Goal: Information Seeking & Learning: Learn about a topic

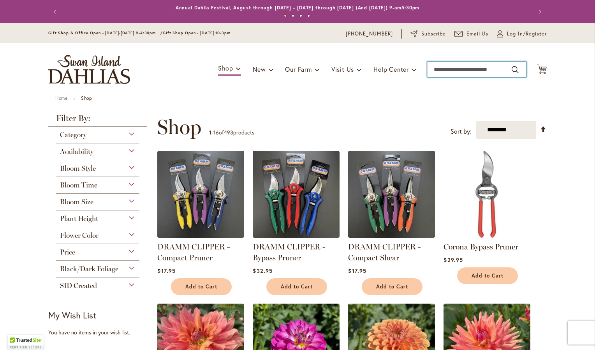
click at [478, 70] on input "Search" at bounding box center [476, 70] width 99 height 16
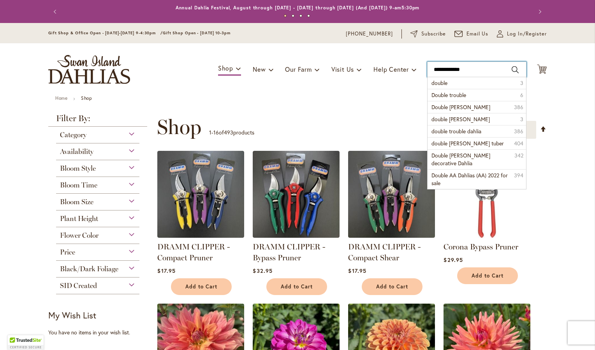
type input "**********"
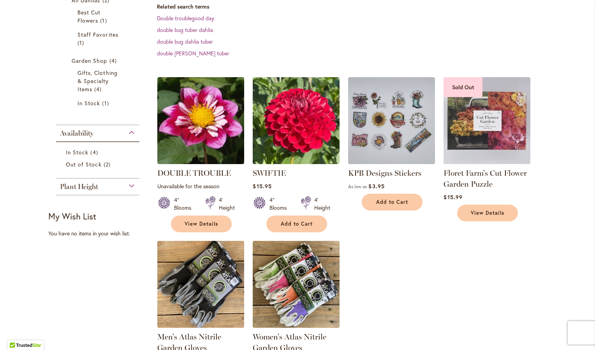
scroll to position [171, 0]
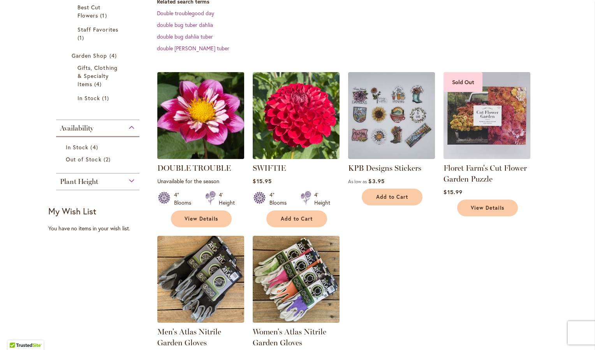
click at [186, 103] on img at bounding box center [200, 115] width 91 height 91
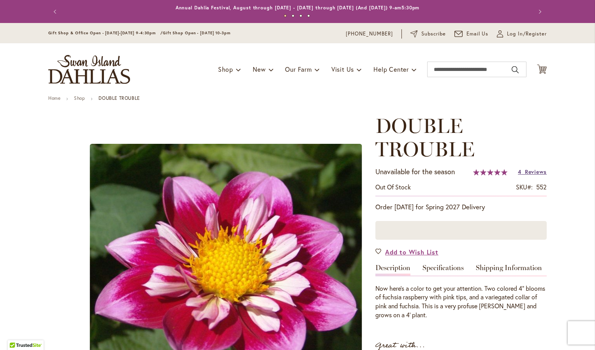
click at [525, 170] on span "Reviews" at bounding box center [536, 171] width 22 height 7
click at [443, 69] on input "Search" at bounding box center [476, 70] width 99 height 16
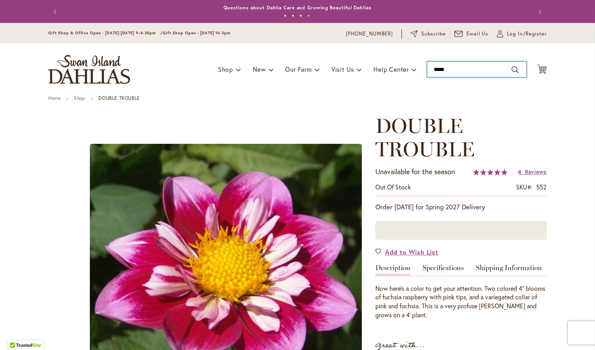
type input "******"
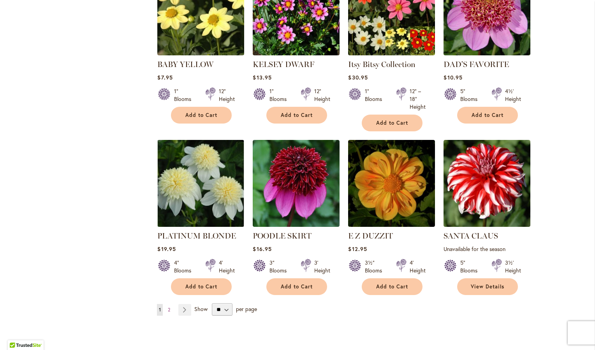
scroll to position [584, 0]
click at [168, 309] on span "2" at bounding box center [169, 310] width 2 height 6
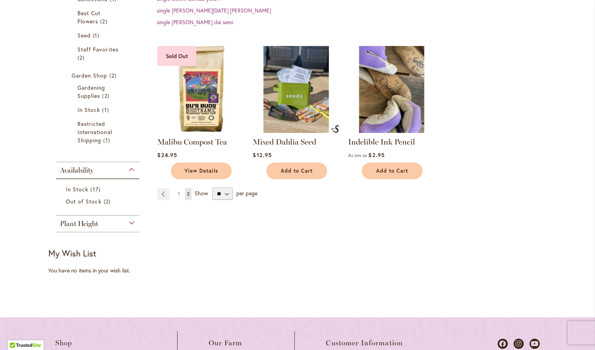
scroll to position [181, 0]
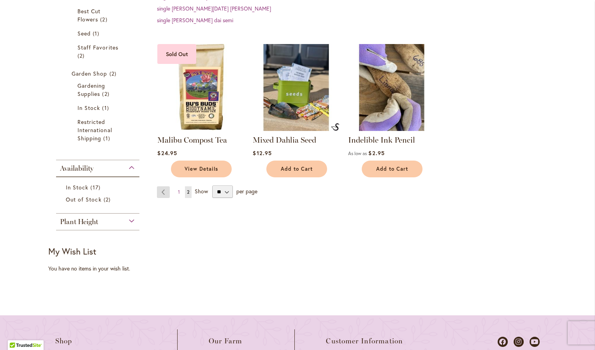
click at [160, 196] on link "Page Previous" at bounding box center [163, 192] width 13 height 12
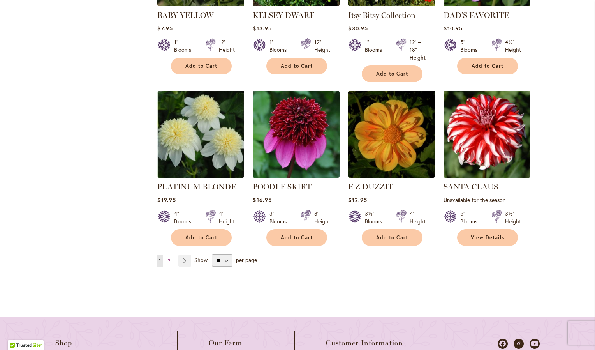
scroll to position [633, 0]
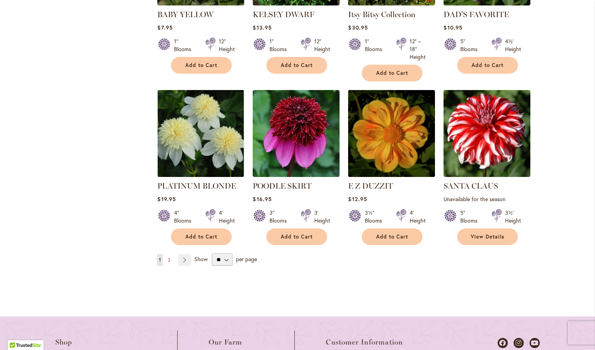
click at [394, 145] on img at bounding box center [391, 133] width 91 height 91
click at [388, 144] on img at bounding box center [391, 133] width 91 height 91
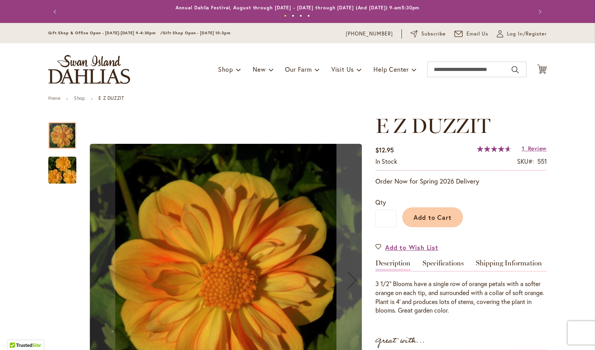
click at [56, 171] on img "E Z DUZZIT" at bounding box center [62, 170] width 56 height 37
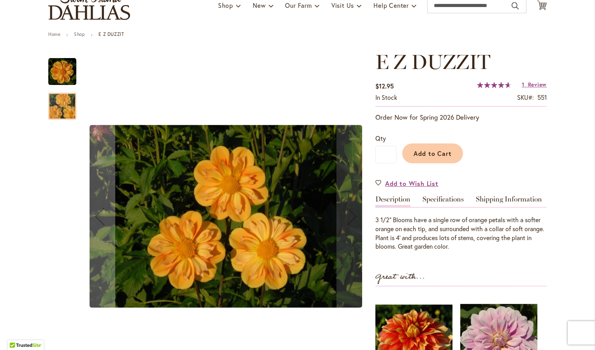
scroll to position [62, 0]
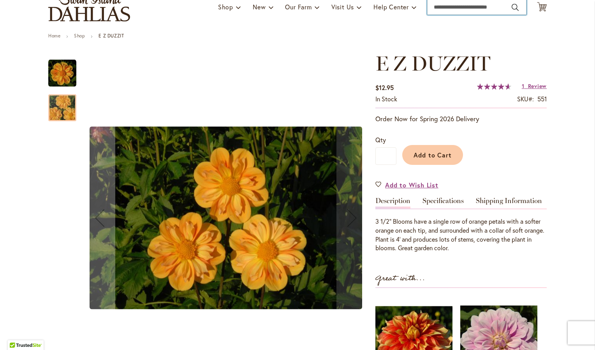
click at [462, 8] on input "Search" at bounding box center [476, 7] width 99 height 16
type input "**********"
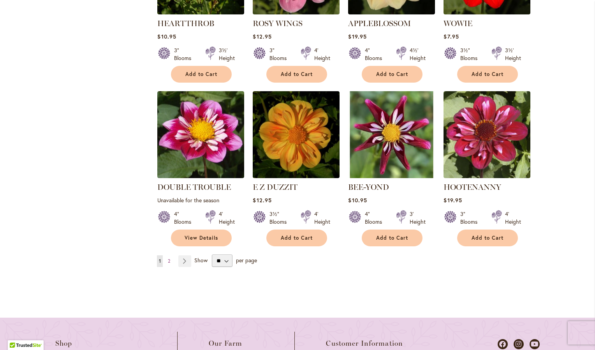
scroll to position [643, 0]
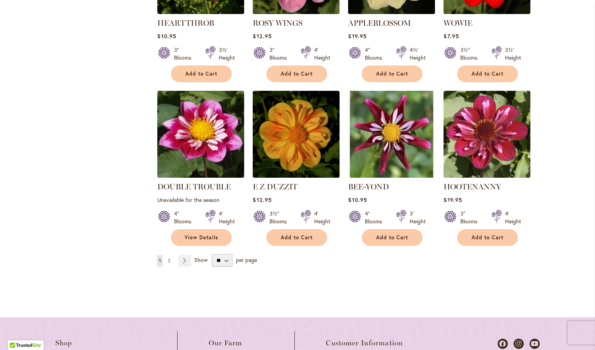
click at [168, 259] on span "2" at bounding box center [169, 260] width 2 height 6
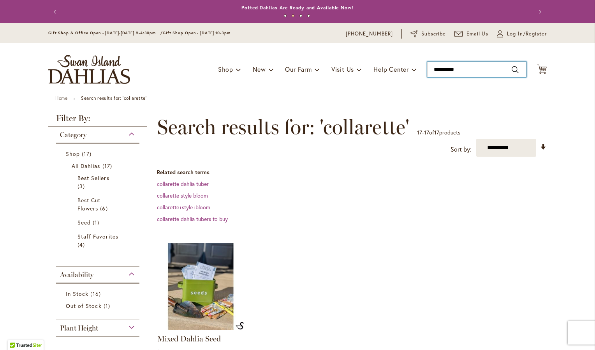
click at [466, 72] on input "**********" at bounding box center [476, 70] width 99 height 16
type input "*"
type input "**********"
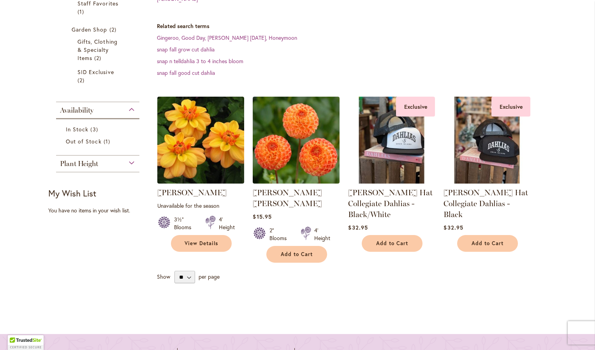
scroll to position [197, 0]
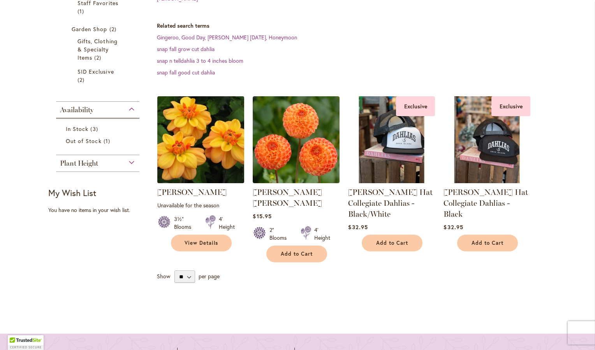
click at [197, 136] on img at bounding box center [200, 139] width 91 height 91
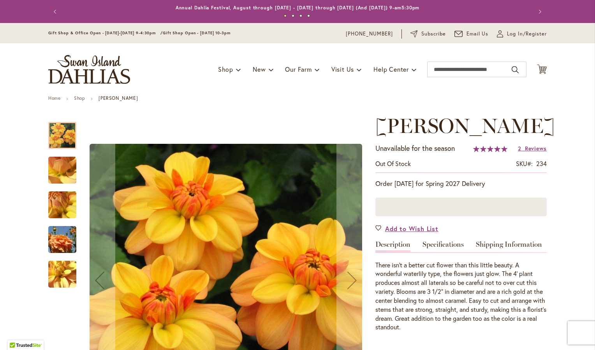
click at [49, 283] on img "Ginger Snap" at bounding box center [62, 274] width 56 height 42
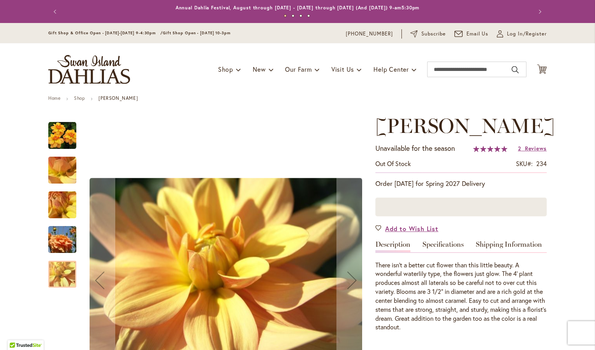
click at [58, 245] on img "Ginger Snap" at bounding box center [62, 239] width 56 height 37
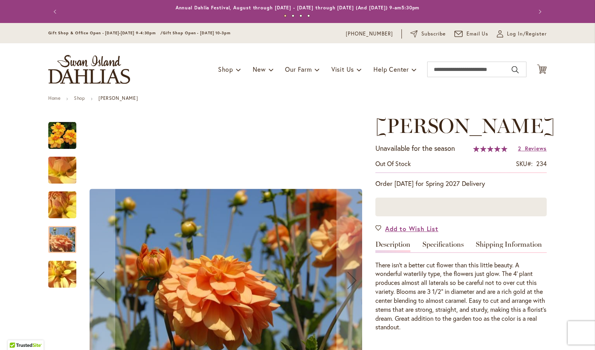
click at [58, 203] on img "Ginger Snap" at bounding box center [62, 205] width 56 height 42
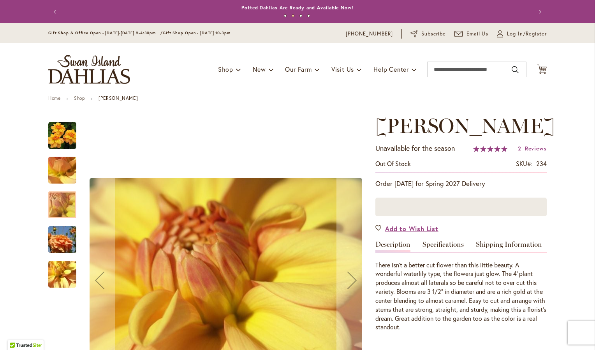
click at [62, 239] on img "Ginger Snap" at bounding box center [62, 239] width 56 height 37
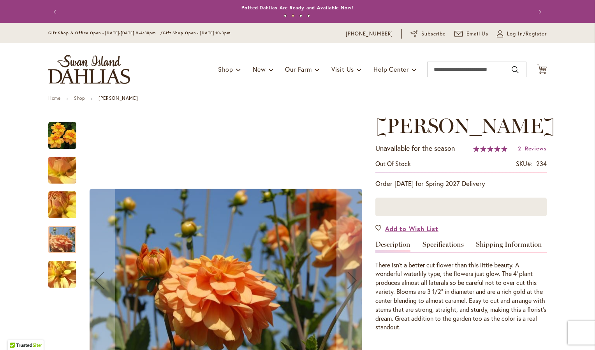
click at [60, 173] on img "Ginger Snap" at bounding box center [62, 170] width 56 height 42
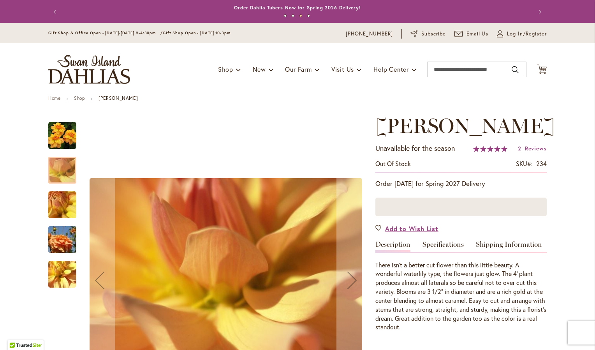
click at [60, 137] on img "Ginger Snap" at bounding box center [62, 136] width 28 height 28
